Goal: Information Seeking & Learning: Learn about a topic

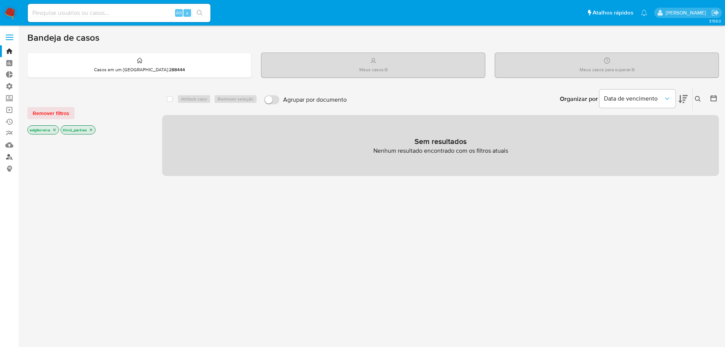
click at [13, 156] on link "Localizador de pessoas" at bounding box center [45, 157] width 91 height 12
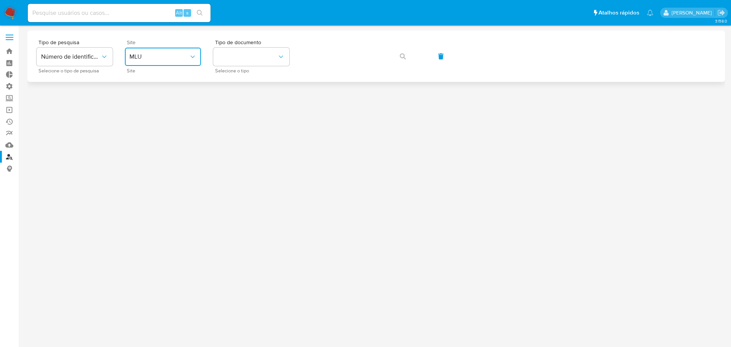
click at [146, 63] on button "MLU" at bounding box center [163, 57] width 76 height 18
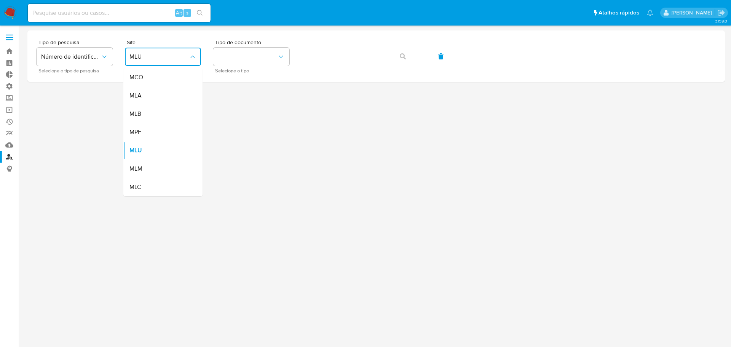
drag, startPoint x: 158, startPoint y: 115, endPoint x: 162, endPoint y: 116, distance: 3.8
click at [158, 116] on div "MLB" at bounding box center [160, 114] width 62 height 18
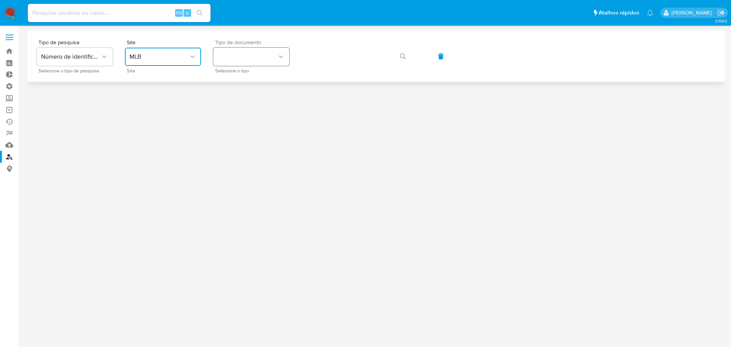
click at [256, 54] on button "identificationType" at bounding box center [251, 57] width 76 height 18
click at [247, 102] on div "CPF CPF" at bounding box center [249, 107] width 62 height 26
click at [408, 53] on button "button" at bounding box center [403, 56] width 26 height 18
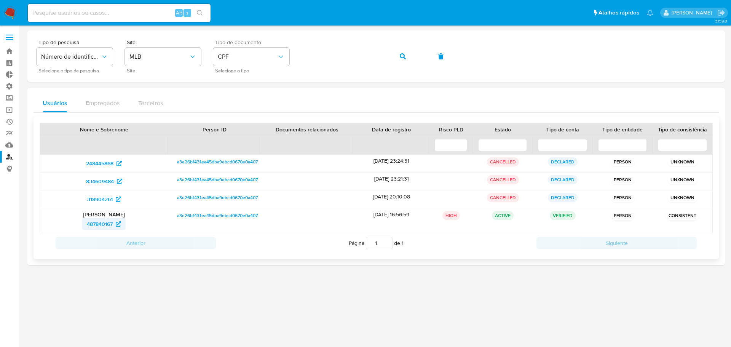
click at [103, 225] on span "487840167" at bounding box center [100, 224] width 26 height 12
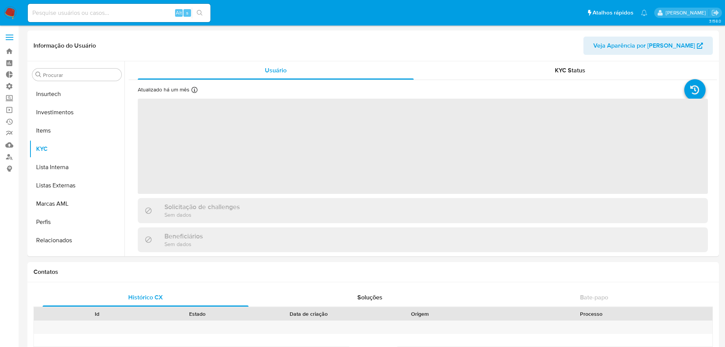
scroll to position [358, 0]
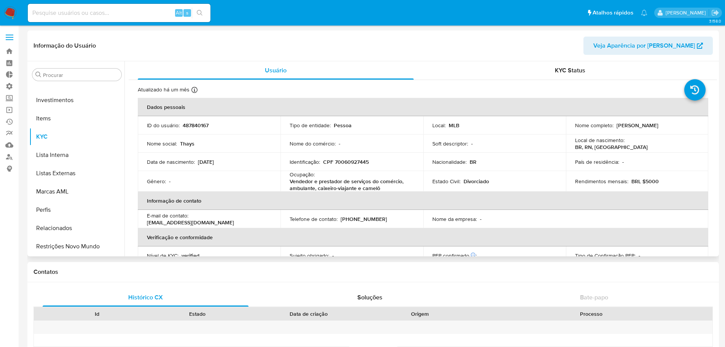
select select "10"
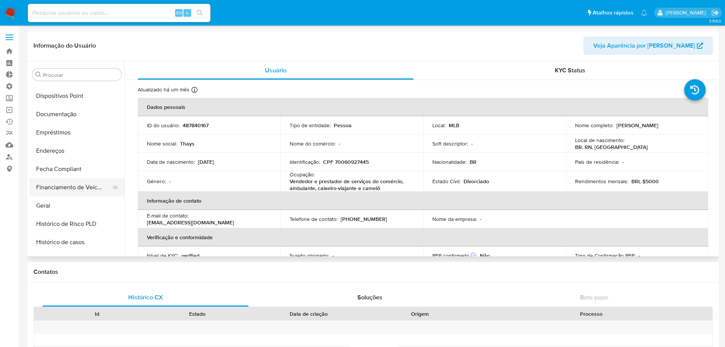
scroll to position [130, 0]
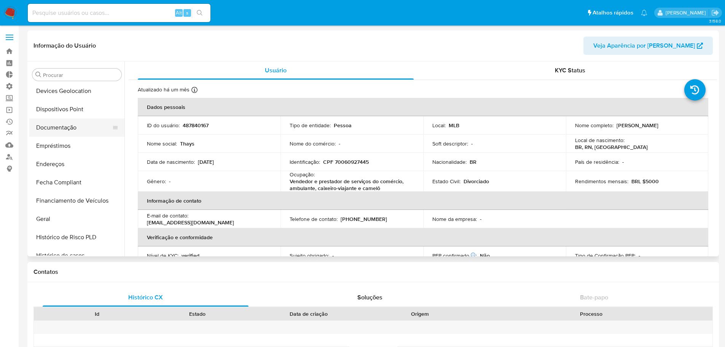
click at [64, 127] on button "Documentação" at bounding box center [73, 127] width 89 height 18
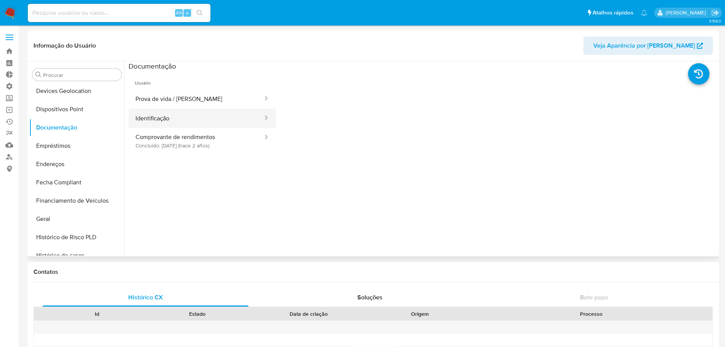
click at [156, 115] on button "Identificação" at bounding box center [196, 117] width 135 height 19
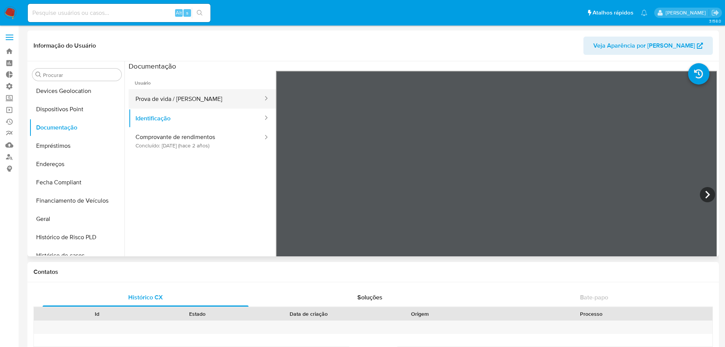
click at [172, 99] on button "Prova de vida / Selfie" at bounding box center [196, 98] width 135 height 19
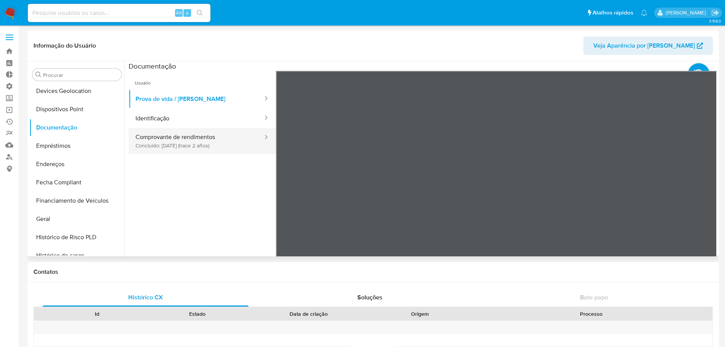
click at [177, 144] on button "Comprovante de rendimentos Concluído: 29/12/2023 (hace 2 años)" at bounding box center [196, 141] width 135 height 26
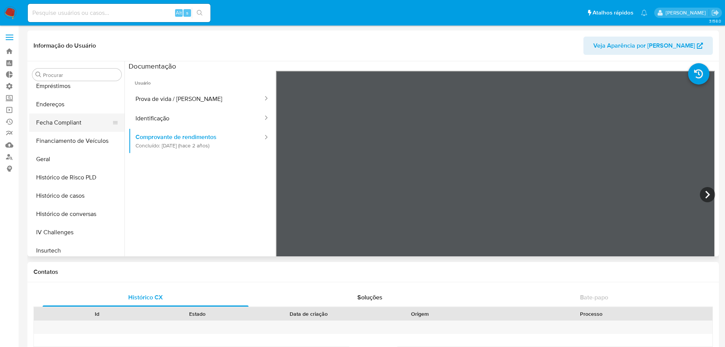
scroll to position [228, 0]
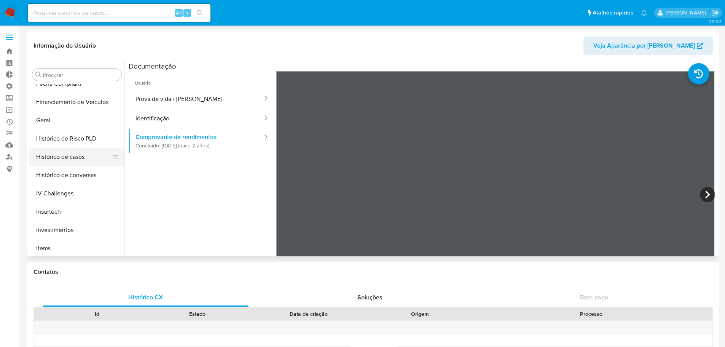
click at [75, 157] on button "Histórico de casos" at bounding box center [73, 157] width 89 height 18
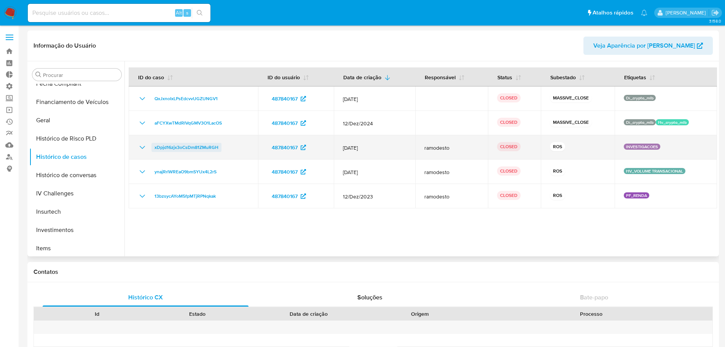
click at [198, 149] on span "xDpjd16zjx3oCsDm81ZMuRGH" at bounding box center [186, 147] width 64 height 9
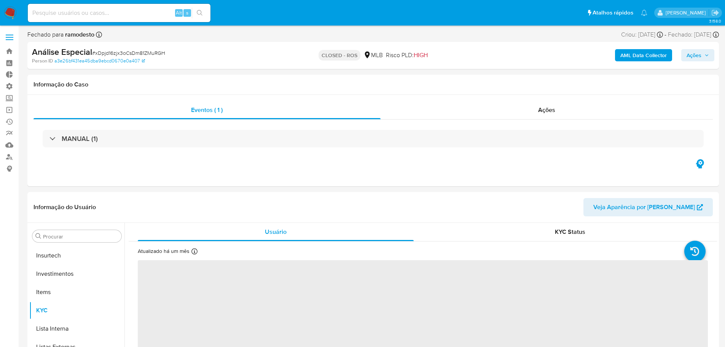
scroll to position [358, 0]
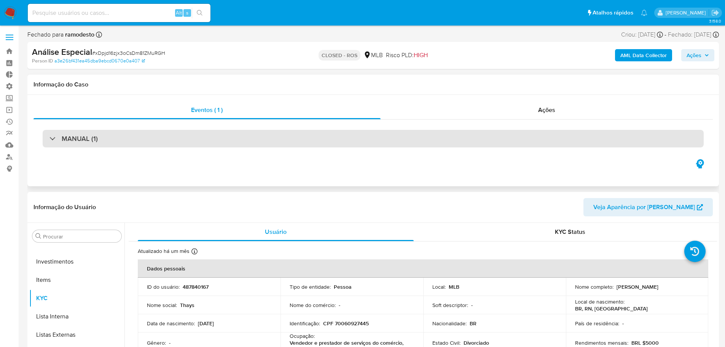
click at [275, 141] on div "MANUAL (1)" at bounding box center [373, 139] width 661 height 18
select select "10"
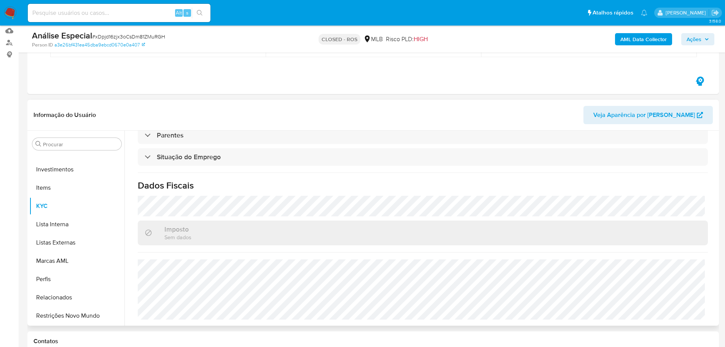
scroll to position [281, 0]
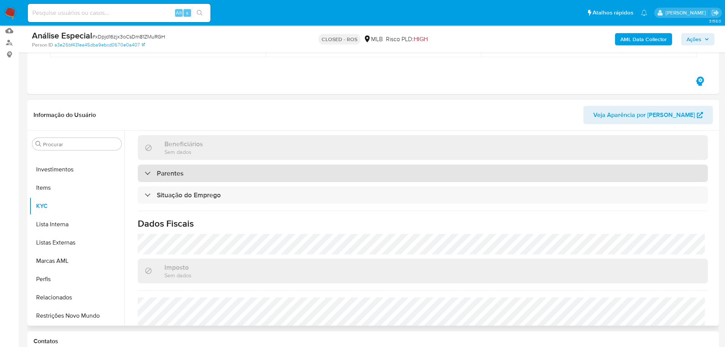
click at [221, 174] on div "Parentes" at bounding box center [423, 173] width 570 height 18
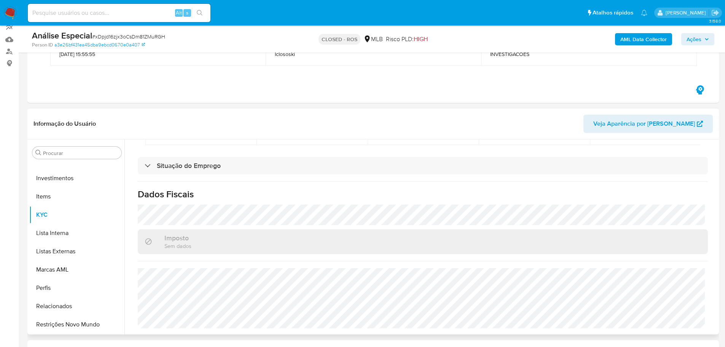
scroll to position [190, 0]
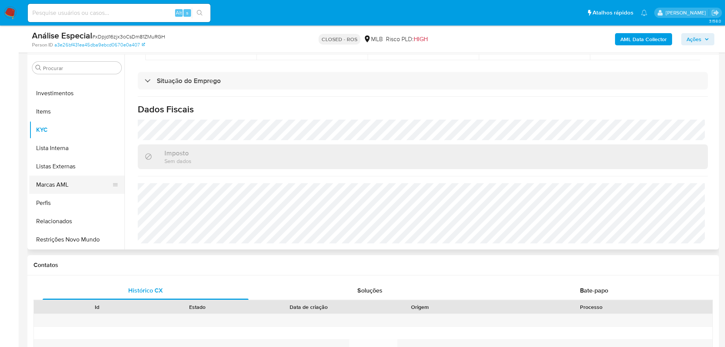
click at [67, 184] on button "Marcas AML" at bounding box center [73, 184] width 89 height 18
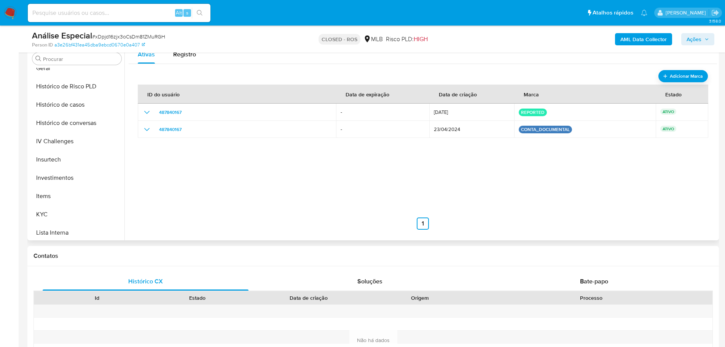
scroll to position [282, 0]
click at [68, 188] on button "KYC" at bounding box center [73, 197] width 89 height 18
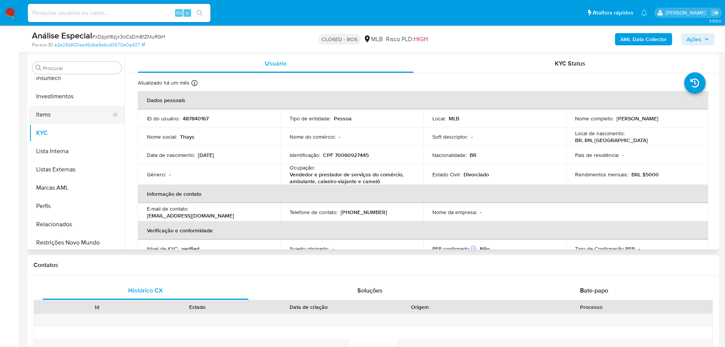
scroll to position [358, 0]
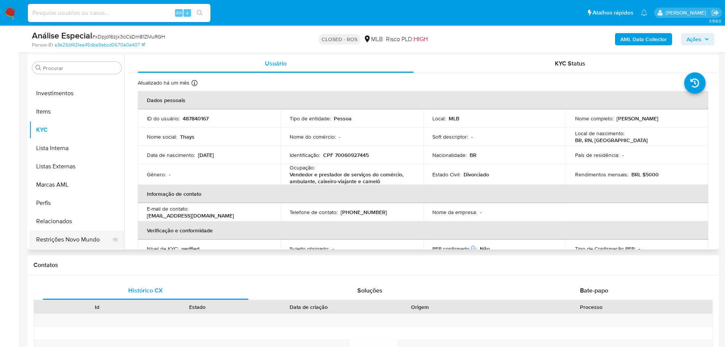
click at [70, 242] on button "Restrições Novo Mundo" at bounding box center [73, 239] width 89 height 18
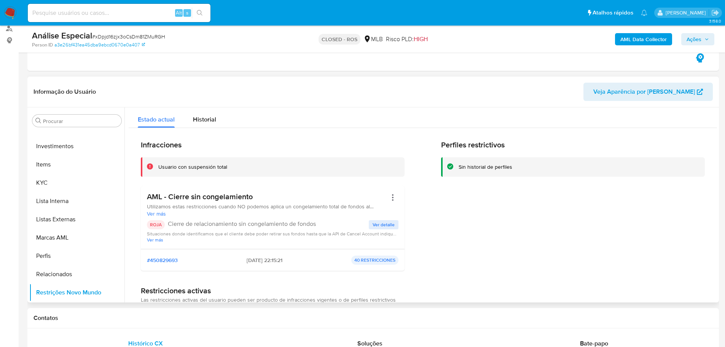
scroll to position [114, 0]
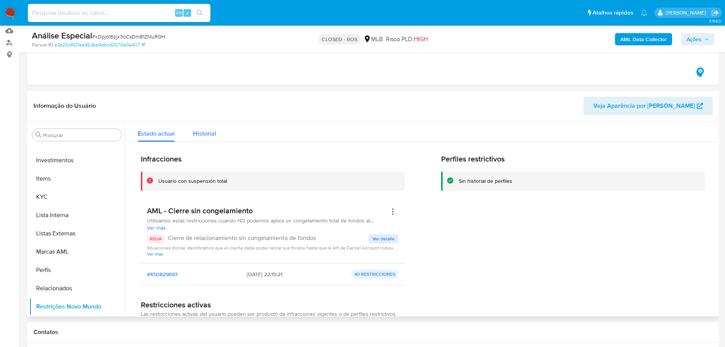
click at [204, 135] on span "Historial" at bounding box center [204, 133] width 23 height 9
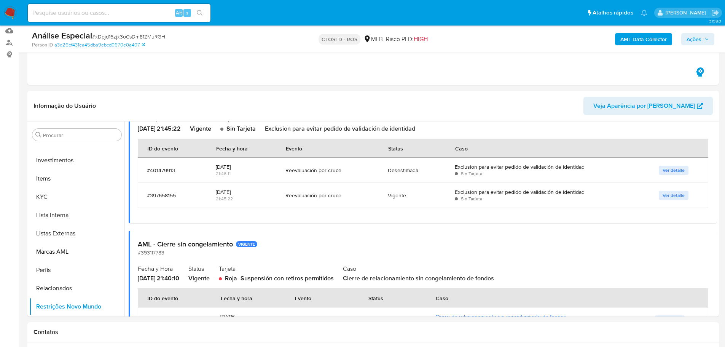
scroll to position [228, 0]
